Goal: Information Seeking & Learning: Learn about a topic

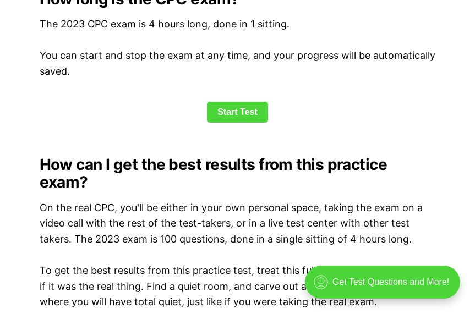
scroll to position [1500, 0]
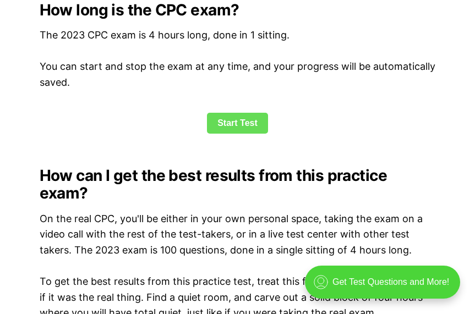
click at [234, 122] on link "Start Test" at bounding box center [237, 123] width 61 height 21
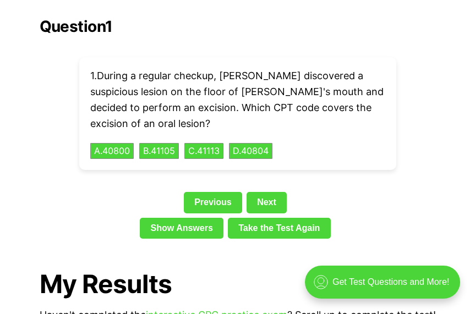
click at [409, 218] on div "Show Answers Take the Test Again" at bounding box center [238, 230] width 397 height 25
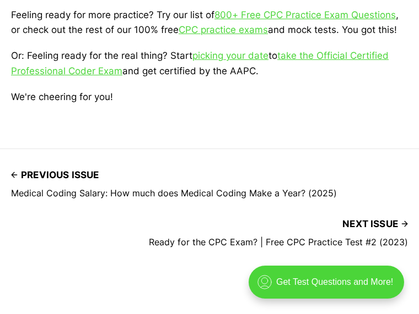
scroll to position [2811, 0]
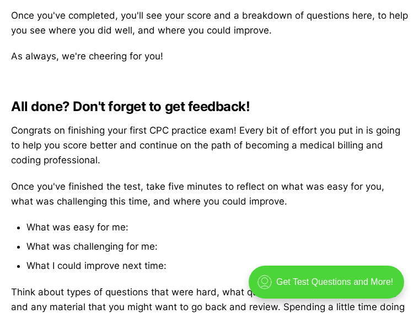
scroll to position [2386, 0]
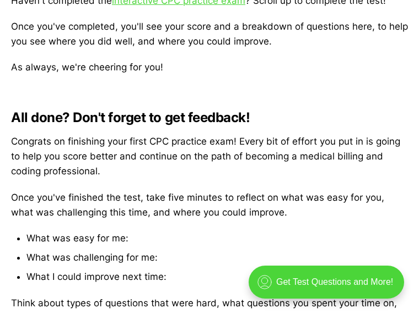
scroll to position [2372, 0]
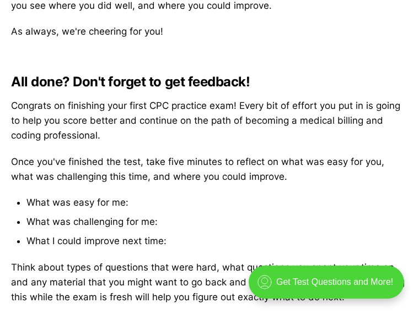
scroll to position [2412, 0]
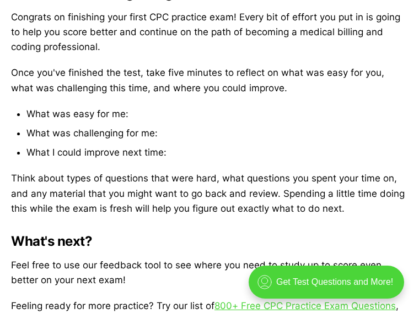
scroll to position [2517, 0]
